Goal: Task Accomplishment & Management: Manage account settings

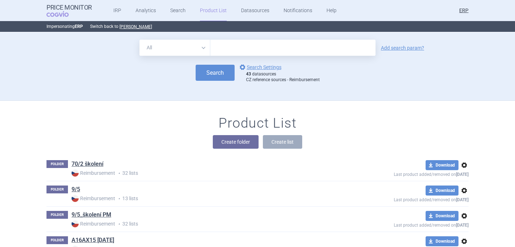
scroll to position [68, 0]
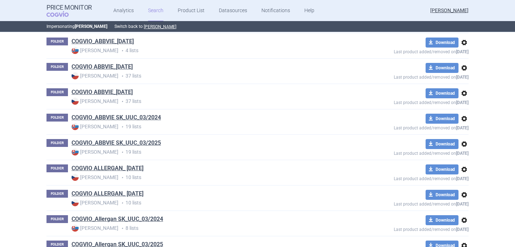
scroll to position [156, 0]
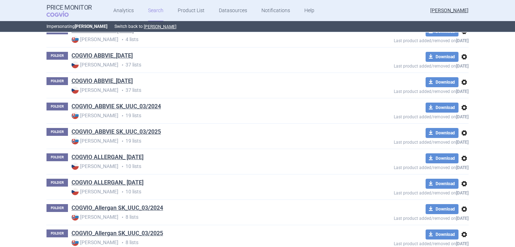
click at [465, 58] on span "options" at bounding box center [464, 57] width 9 height 9
click at [457, 100] on button "Delete" at bounding box center [464, 98] width 23 height 10
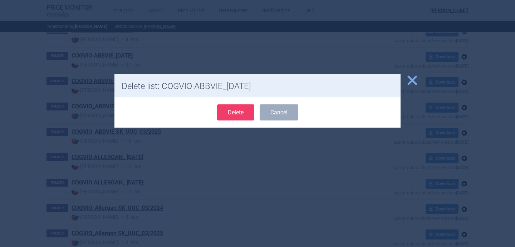
click at [241, 112] on button "Delete" at bounding box center [235, 112] width 37 height 16
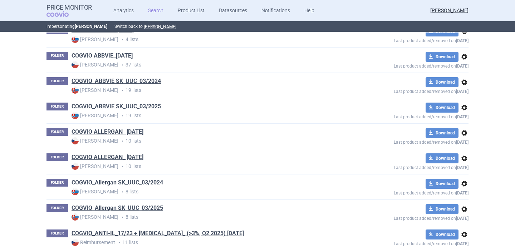
click at [465, 134] on span "options" at bounding box center [464, 133] width 9 height 9
click at [461, 172] on button "Delete" at bounding box center [464, 174] width 23 height 10
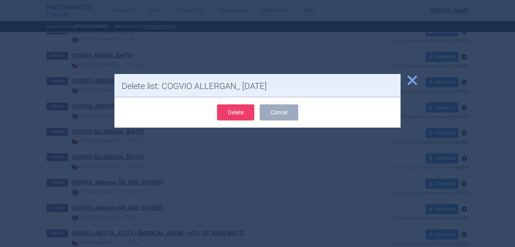
click at [250, 115] on button "Delete" at bounding box center [235, 112] width 37 height 16
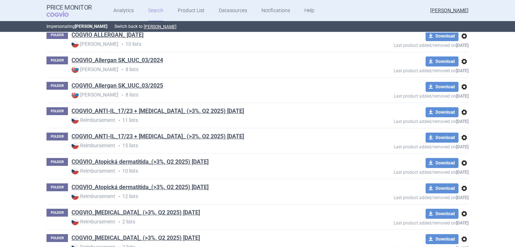
scroll to position [253, 0]
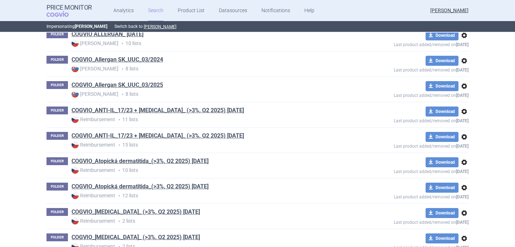
click at [465, 112] on span "options" at bounding box center [464, 111] width 9 height 9
click at [458, 156] on button "Delete" at bounding box center [464, 153] width 23 height 10
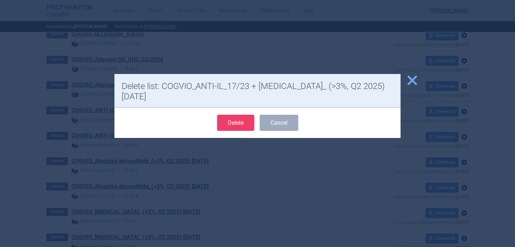
click at [231, 117] on button "Delete" at bounding box center [235, 123] width 37 height 16
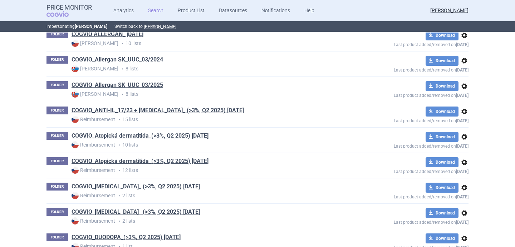
click at [465, 137] on span "options" at bounding box center [464, 137] width 9 height 9
click at [466, 179] on button "Delete" at bounding box center [464, 178] width 23 height 10
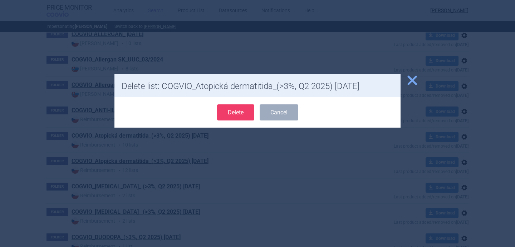
click at [240, 117] on button "Delete" at bounding box center [235, 112] width 37 height 16
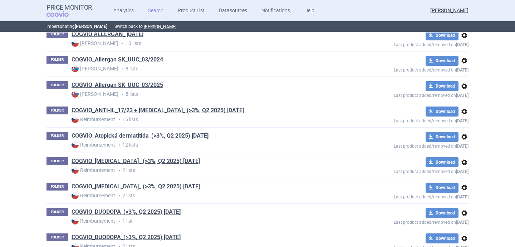
click at [467, 163] on span "options" at bounding box center [464, 162] width 9 height 9
click at [464, 202] on button "Delete" at bounding box center [464, 204] width 23 height 10
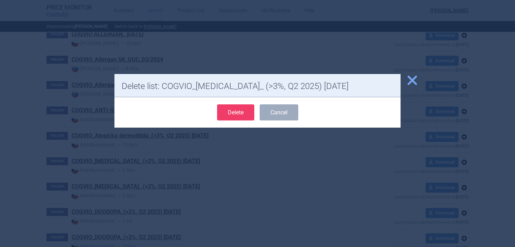
click at [235, 106] on button "Delete" at bounding box center [235, 112] width 37 height 16
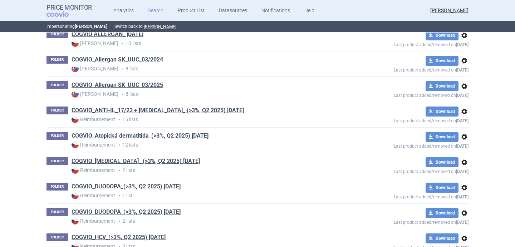
click at [462, 191] on span "options" at bounding box center [464, 187] width 9 height 9
click at [459, 228] on button "Delete" at bounding box center [464, 229] width 23 height 10
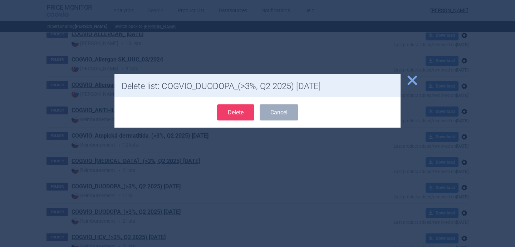
click at [236, 114] on button "Delete" at bounding box center [235, 112] width 37 height 16
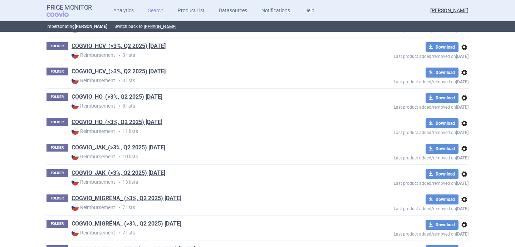
scroll to position [424, 0]
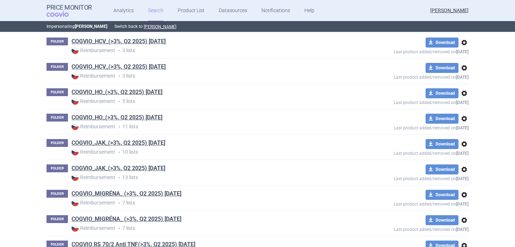
click at [466, 43] on span "options" at bounding box center [464, 42] width 9 height 9
click at [461, 91] on div "Copy Rename Delete" at bounding box center [463, 70] width 31 height 46
click at [461, 84] on button "Delete" at bounding box center [464, 84] width 23 height 10
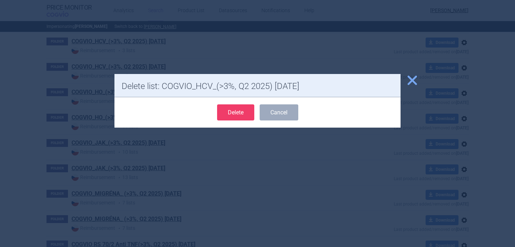
click at [248, 113] on button "Delete" at bounding box center [235, 112] width 37 height 16
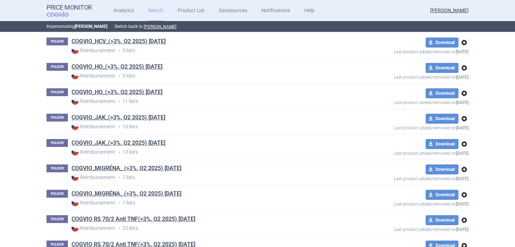
click at [462, 67] on span "options" at bounding box center [464, 68] width 9 height 9
click at [460, 107] on button "Delete" at bounding box center [464, 109] width 23 height 10
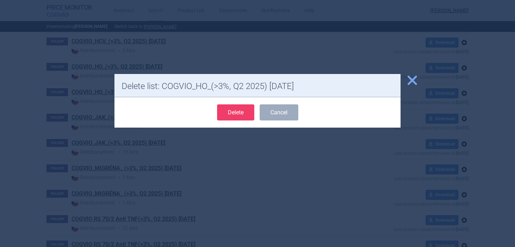
click at [233, 114] on button "Delete" at bounding box center [235, 112] width 37 height 16
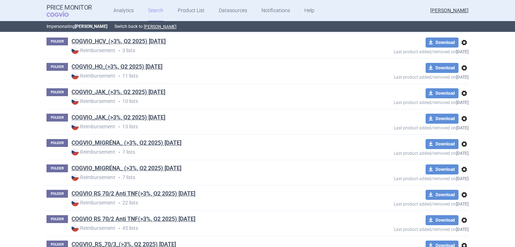
click at [467, 94] on span "options" at bounding box center [464, 93] width 9 height 9
click at [470, 133] on button "Delete" at bounding box center [464, 135] width 23 height 10
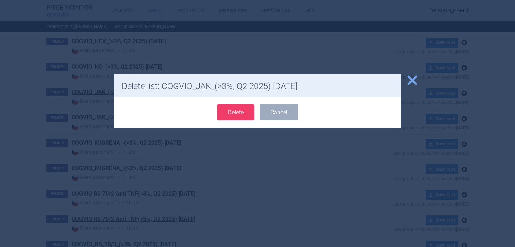
click at [228, 112] on button "Delete" at bounding box center [235, 112] width 37 height 16
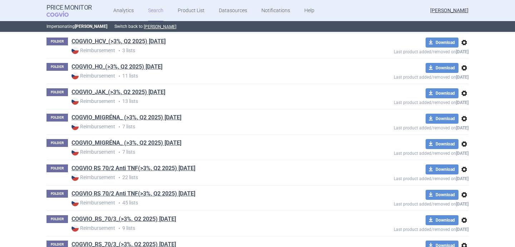
click at [464, 120] on span "options" at bounding box center [464, 118] width 9 height 9
click at [466, 157] on button "Delete" at bounding box center [464, 160] width 23 height 10
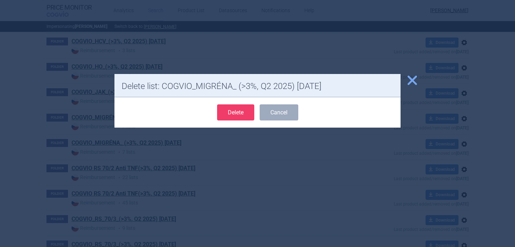
click at [247, 115] on button "Delete" at bounding box center [235, 112] width 37 height 16
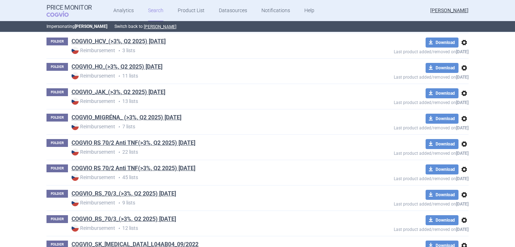
click at [464, 147] on span "options" at bounding box center [464, 144] width 9 height 9
click at [464, 189] on button "Delete" at bounding box center [464, 186] width 23 height 10
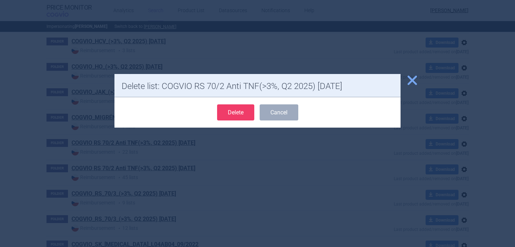
click at [239, 119] on button "Delete" at bounding box center [235, 112] width 37 height 16
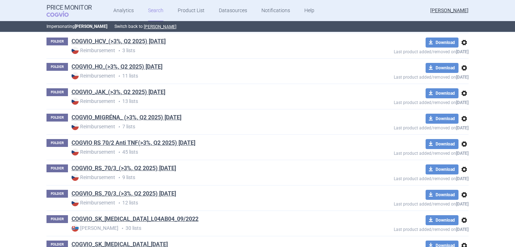
click at [464, 169] on span "options" at bounding box center [464, 169] width 9 height 9
click at [462, 215] on button "Delete" at bounding box center [464, 211] width 23 height 10
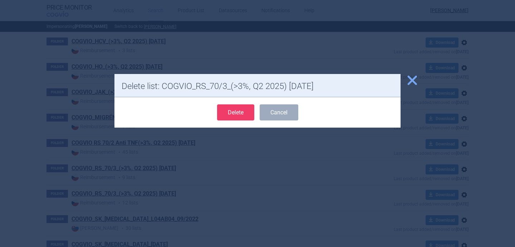
click at [252, 115] on button "Delete" at bounding box center [235, 112] width 37 height 16
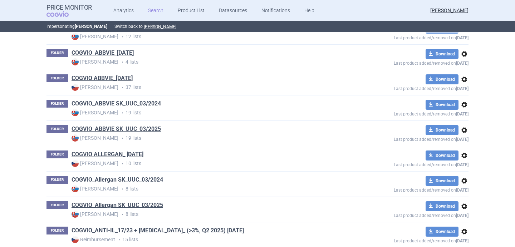
scroll to position [0, 0]
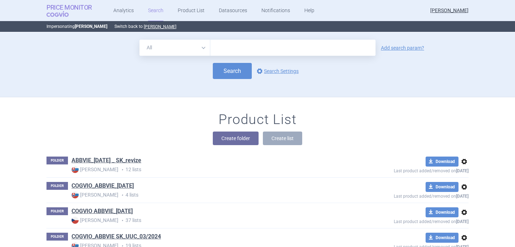
click at [62, 13] on span "COGVIO" at bounding box center [62, 14] width 32 height 6
